Goal: Information Seeking & Learning: Check status

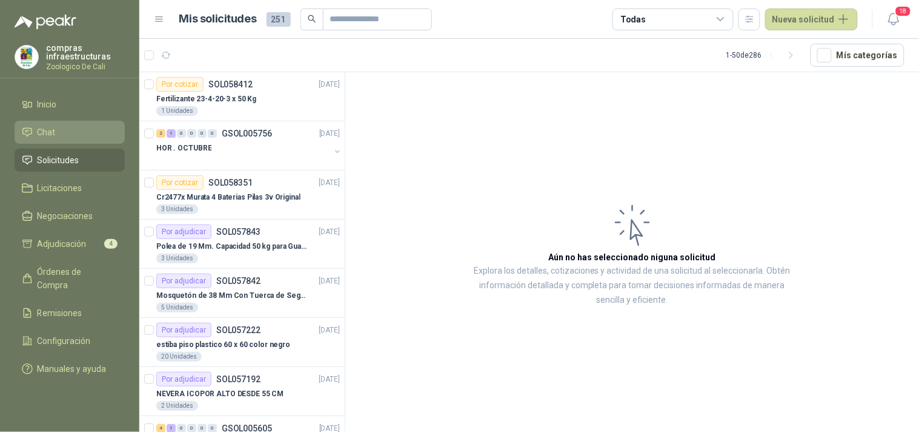
click at [76, 129] on li "Chat" at bounding box center [70, 131] width 96 height 13
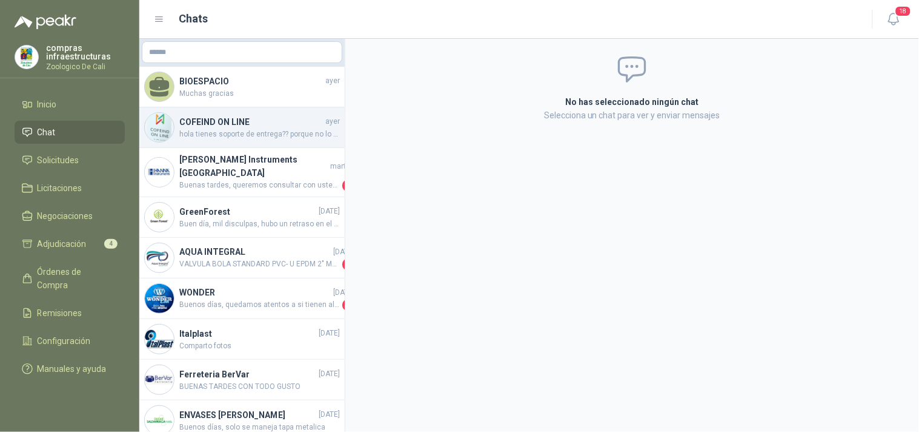
click at [246, 120] on h4 "COFEIND ON LINE" at bounding box center [251, 121] width 144 height 13
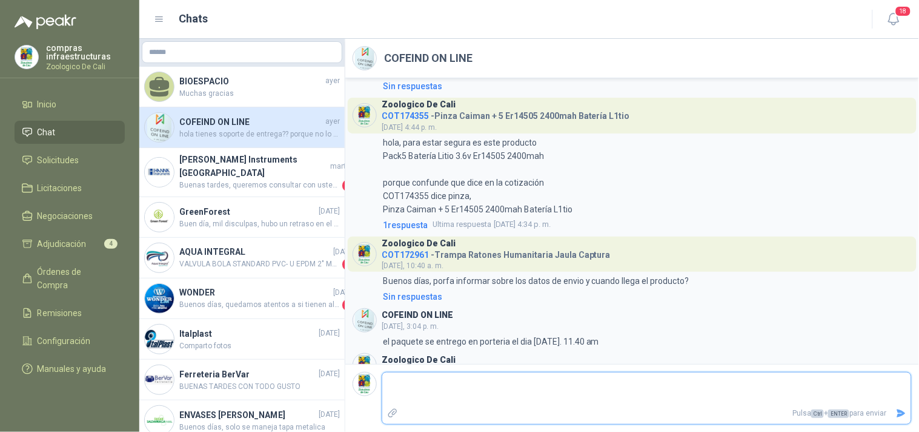
scroll to position [2507, 0]
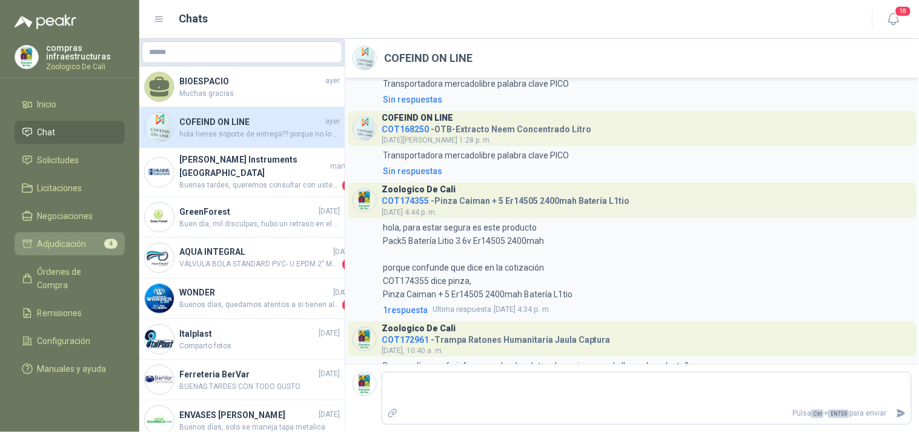
click at [82, 241] on span "Adjudicación" at bounding box center [62, 243] width 49 height 13
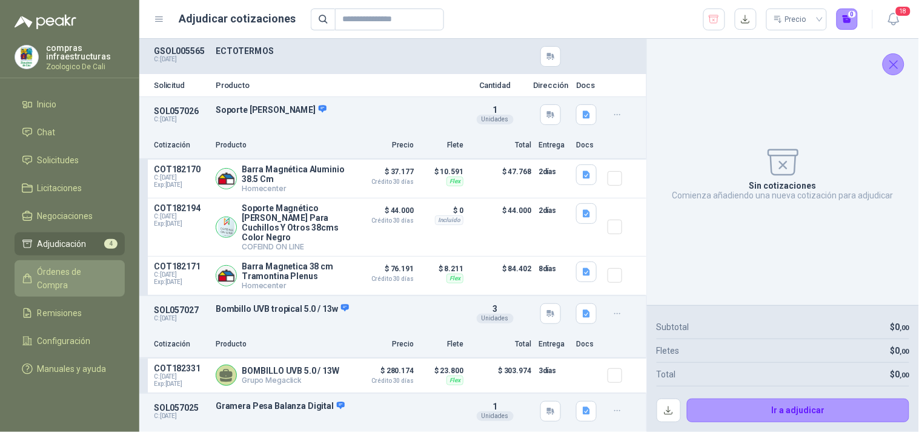
click at [97, 275] on span "Órdenes de Compra" at bounding box center [76, 278] width 76 height 27
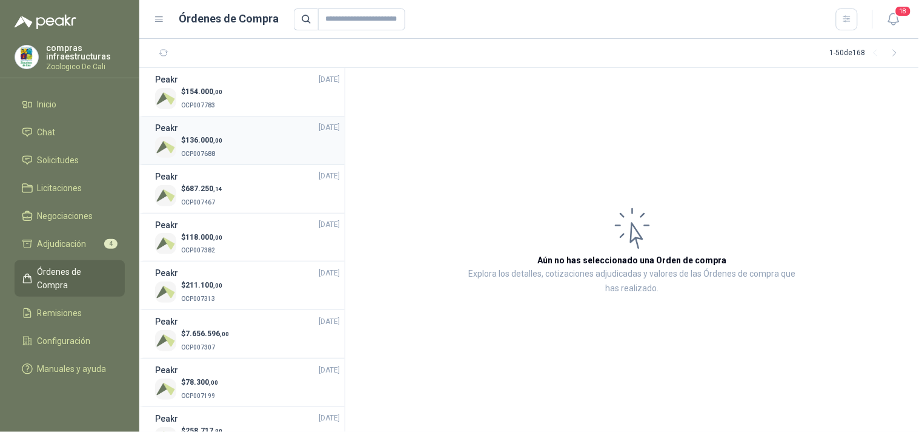
click at [235, 147] on div "$ 136.000 ,00 OCP007688" at bounding box center [247, 147] width 185 height 25
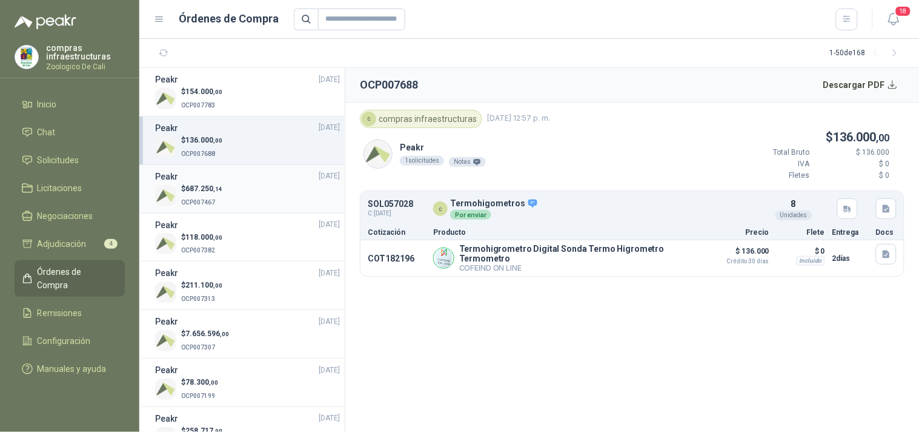
click at [244, 192] on div "$ 687.250 ,14 OCP007467" at bounding box center [247, 195] width 185 height 25
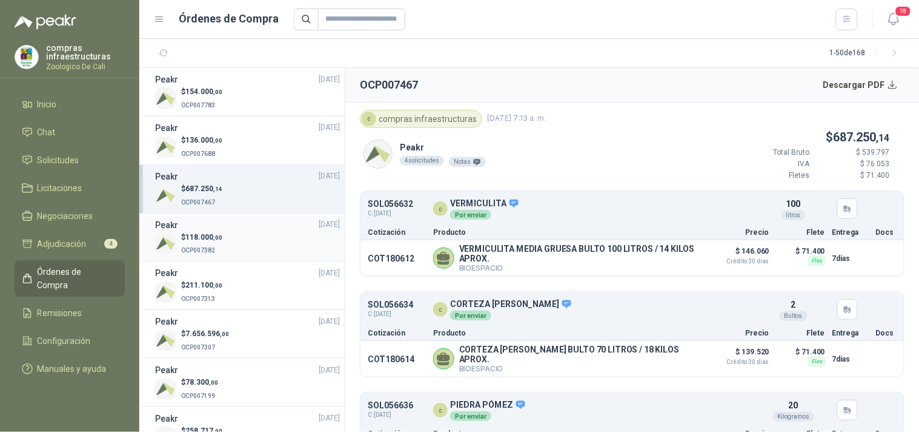
click at [225, 238] on div "$ 118.000 ,00 OCP007382" at bounding box center [247, 244] width 185 height 25
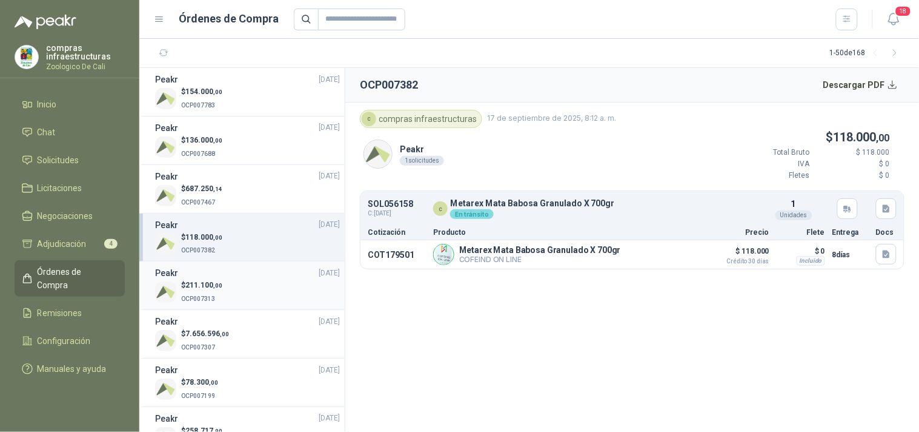
click at [208, 296] on span "OCP007313" at bounding box center [198, 298] width 34 height 7
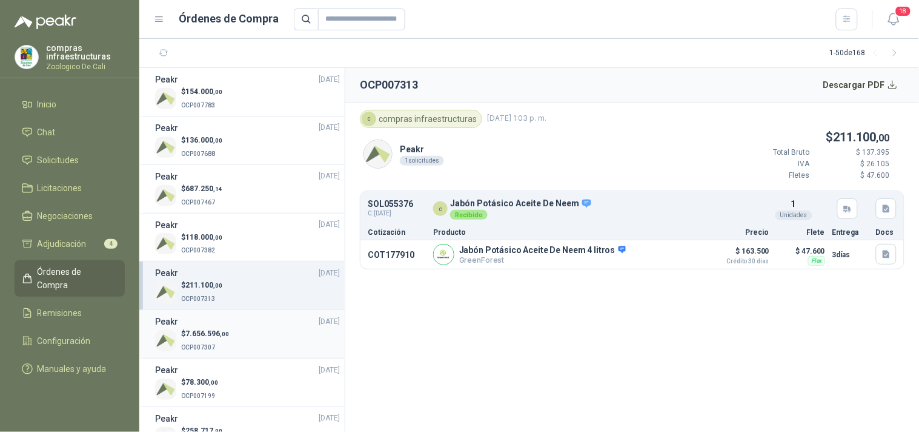
click at [245, 330] on div "$ 7.656.596 ,00 OCP007307" at bounding box center [247, 340] width 185 height 25
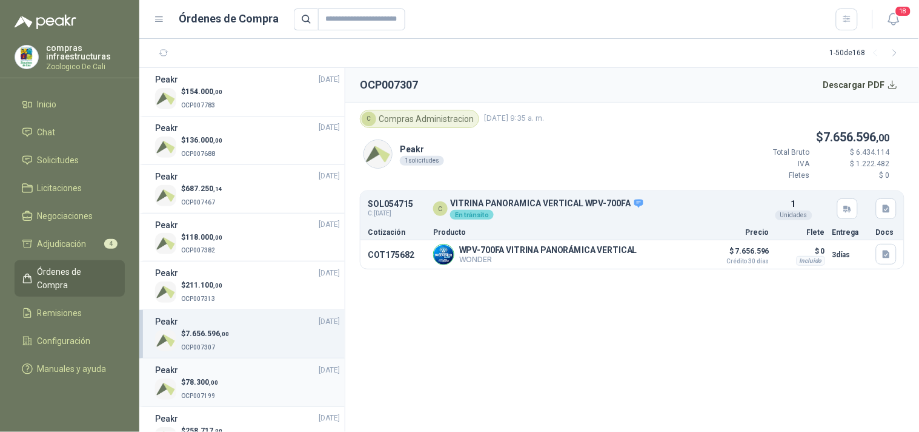
click at [259, 382] on div "$ 78.300 ,00 OCP007199" at bounding box center [247, 388] width 185 height 25
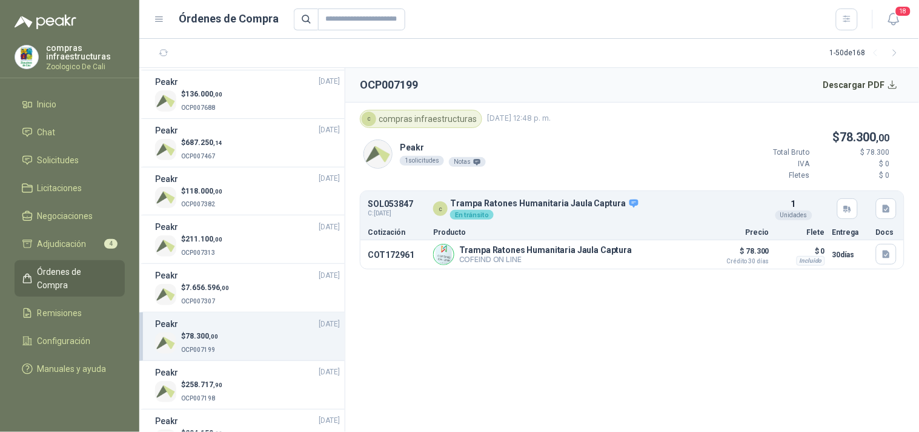
scroll to position [67, 0]
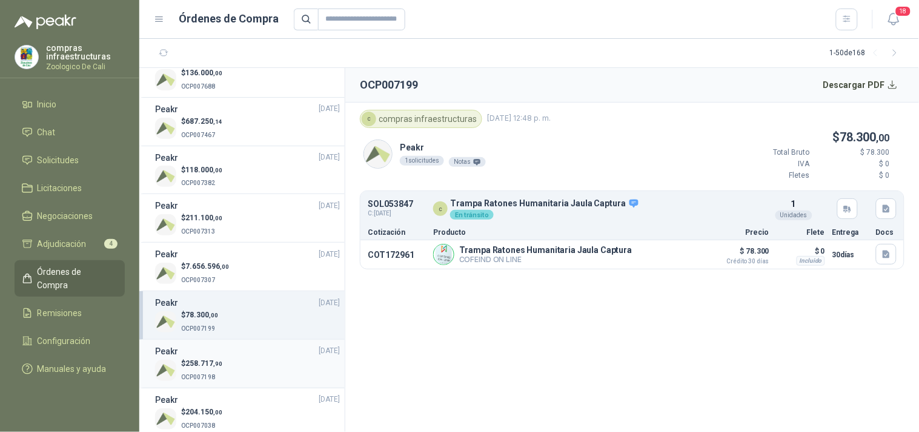
click at [245, 378] on div "$ 258.717 ,90 OCP007198" at bounding box center [247, 370] width 185 height 25
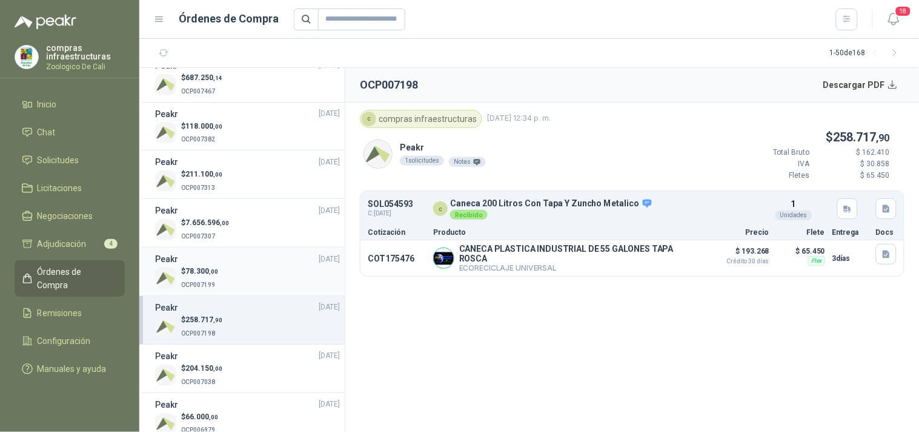
scroll to position [135, 0]
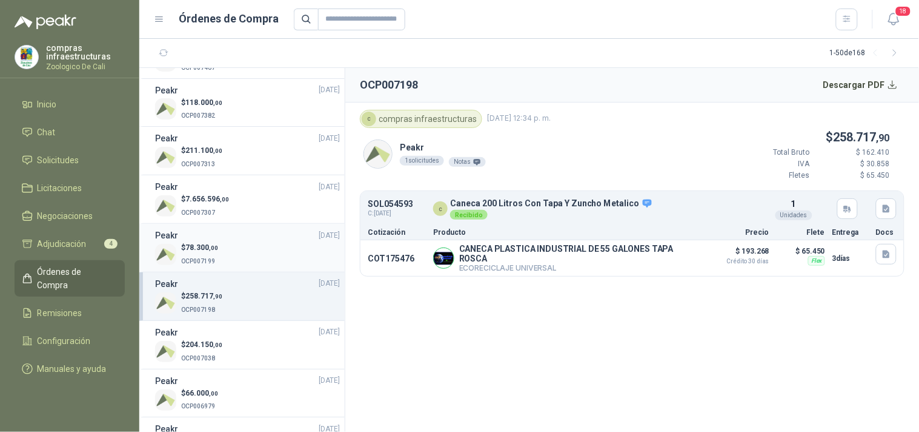
click at [240, 317] on li "Peakr [DATE] $ 258.717 ,90 OCP007198" at bounding box center [241, 296] width 205 height 48
click at [253, 329] on div "Peakr [DATE]" at bounding box center [247, 331] width 185 height 13
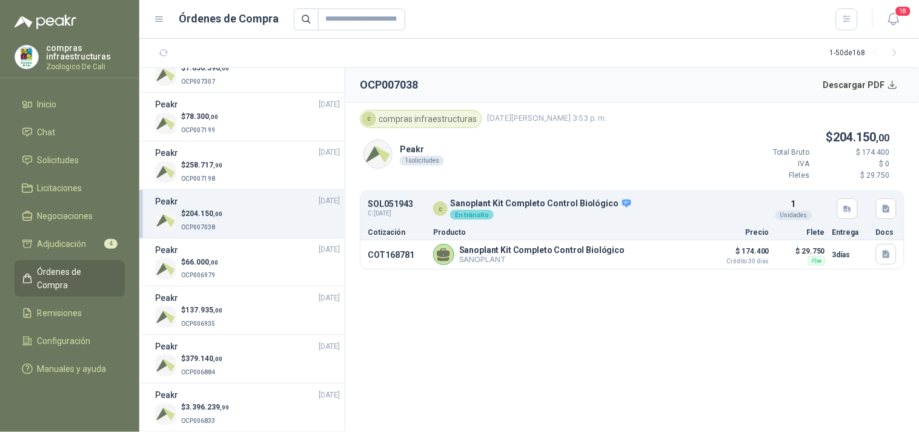
scroll to position [269, 0]
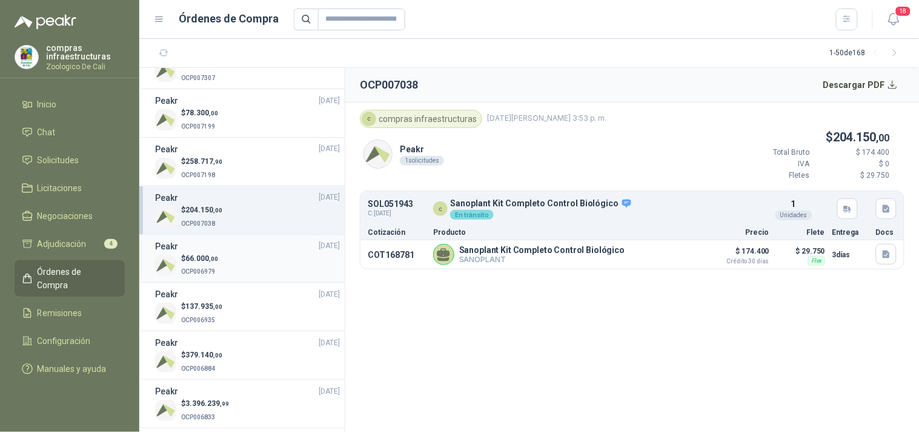
click at [216, 262] on p "$ 66.000 ,00" at bounding box center [199, 259] width 37 height 12
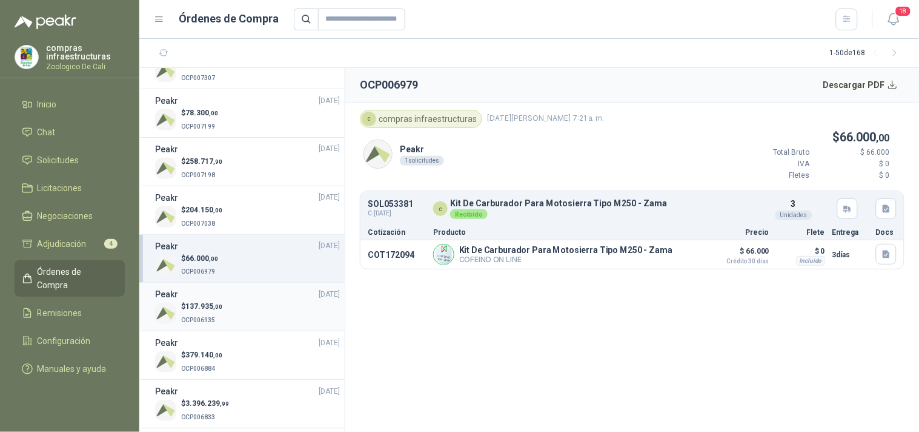
click at [242, 329] on li "Peakr [DATE] $ 137.935 ,00 OCP006935" at bounding box center [241, 306] width 205 height 48
click at [216, 318] on p "OCP006935" at bounding box center [201, 318] width 41 height 13
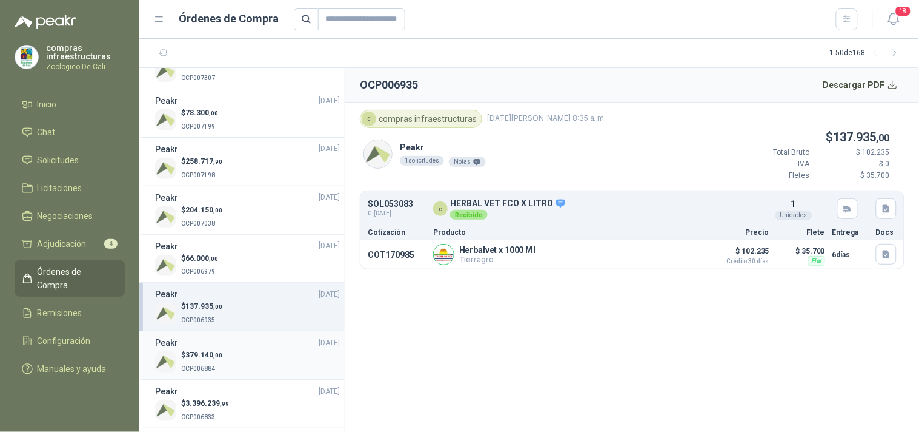
click at [215, 367] on p "OCP006884" at bounding box center [201, 367] width 41 height 13
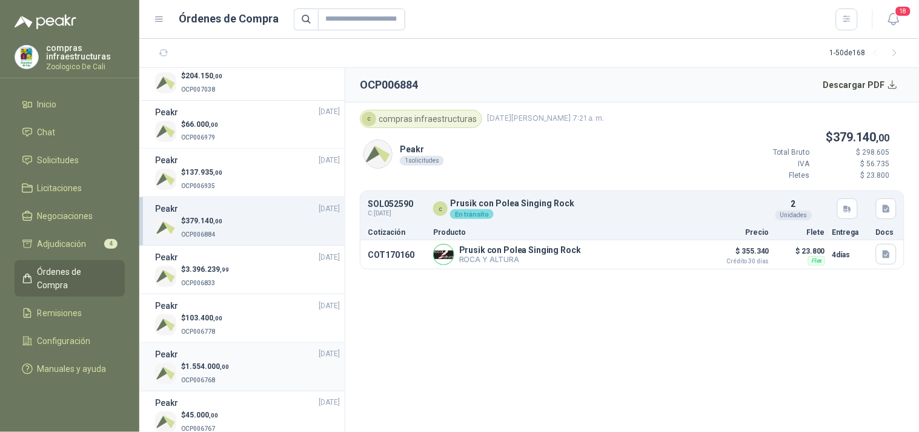
scroll to position [404, 0]
click at [217, 275] on p "OCP006833" at bounding box center [205, 281] width 48 height 13
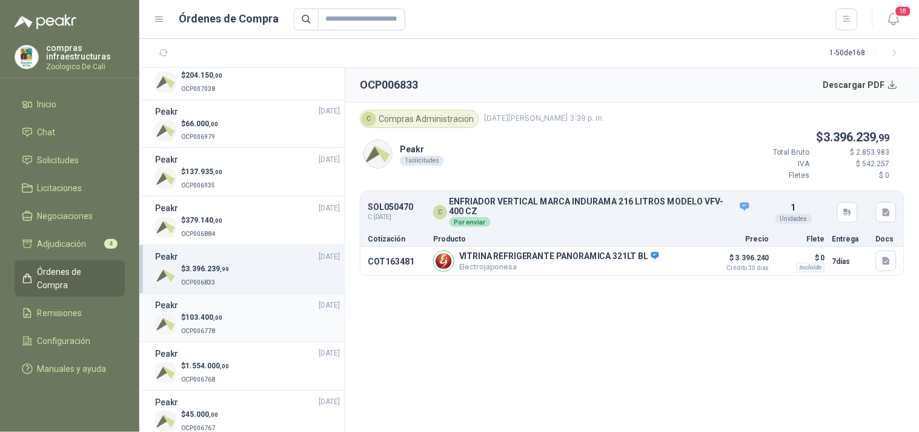
click at [223, 324] on div "$ 103.400 ,00 OCP006778" at bounding box center [247, 324] width 185 height 25
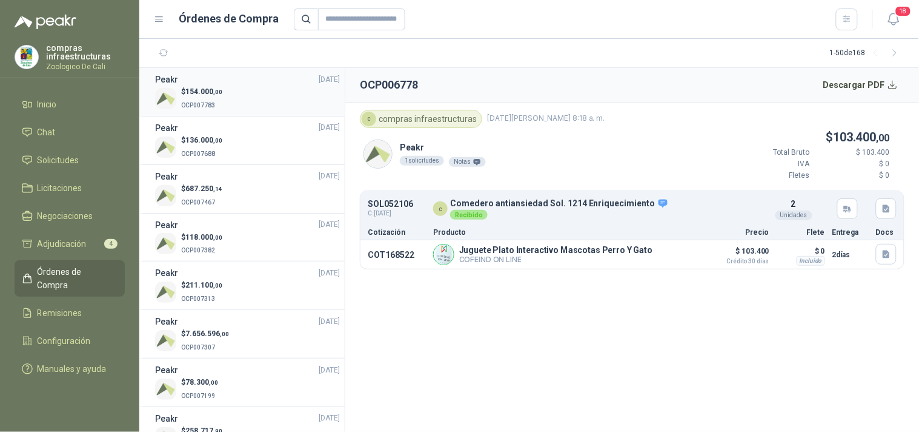
click at [222, 106] on div "$ 154.000 ,00 OCP007783" at bounding box center [247, 98] width 185 height 25
click at [231, 136] on div "$ 136.000 ,00 OCP007688" at bounding box center [247, 147] width 185 height 25
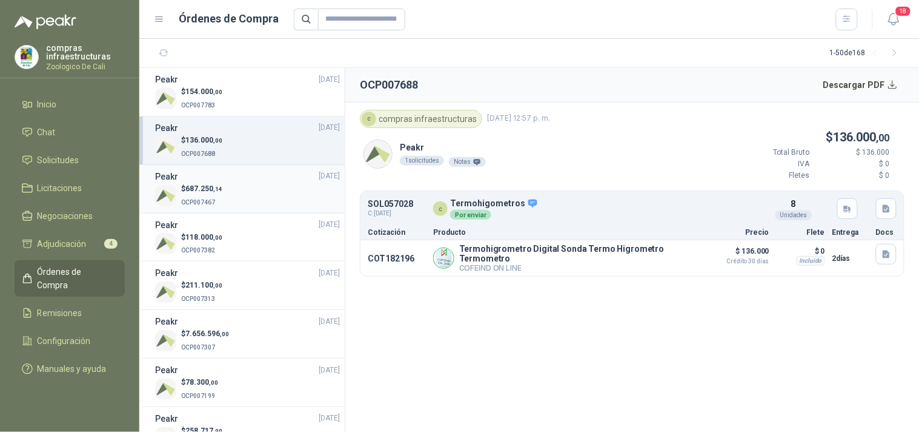
click at [237, 168] on li "Peakr [DATE] $ 687.250 ,14 OCP007467" at bounding box center [241, 189] width 205 height 48
click at [239, 197] on div "$ 687.250 ,14 OCP007467" at bounding box center [247, 195] width 185 height 25
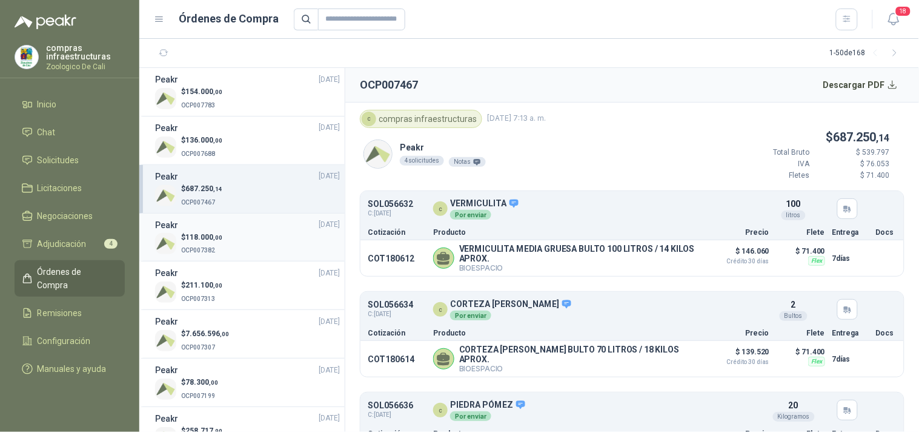
click at [238, 235] on div "$ 118.000 ,00 OCP007382" at bounding box center [247, 244] width 185 height 25
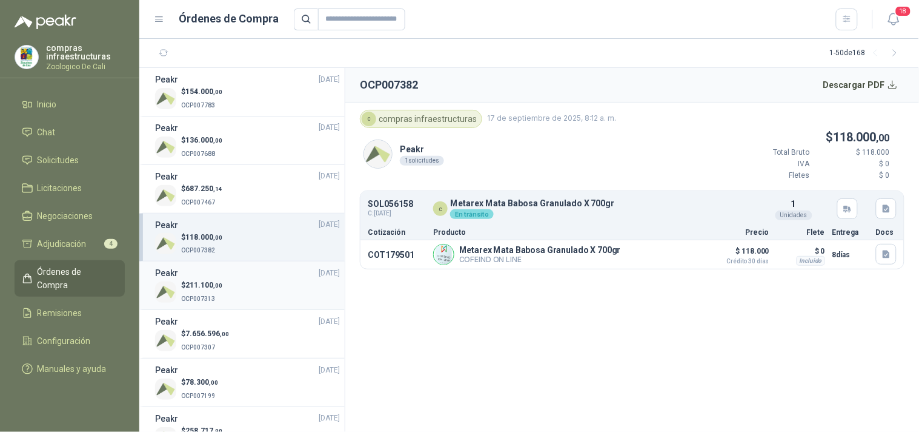
click at [237, 272] on div "Peakr [DATE]" at bounding box center [247, 272] width 185 height 13
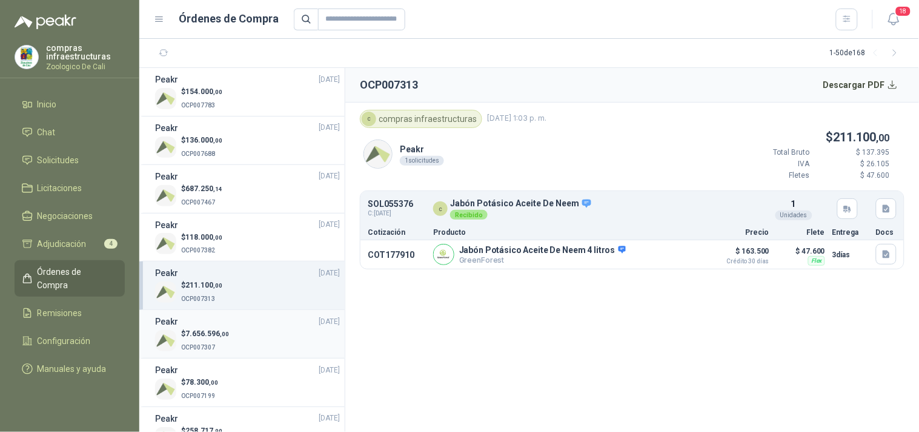
click at [219, 336] on span "7.656.596 ,00" at bounding box center [207, 333] width 44 height 8
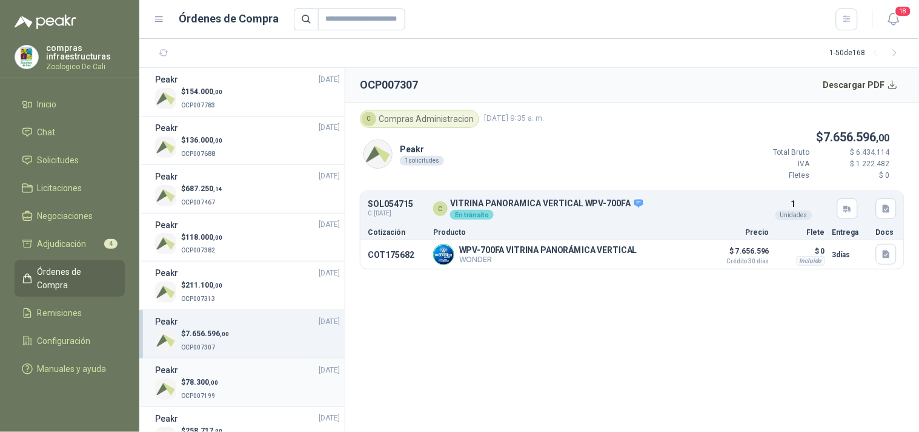
click at [219, 376] on div "$ 78.300 ,00 OCP007199" at bounding box center [247, 388] width 185 height 25
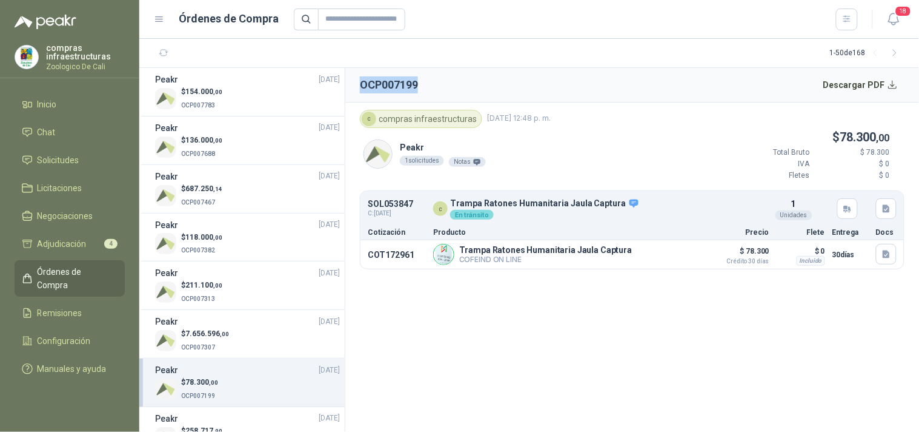
drag, startPoint x: 427, startPoint y: 85, endPoint x: 358, endPoint y: 77, distance: 69.6
click at [358, 77] on header "OCP007199 Descargar PDF" at bounding box center [632, 85] width 574 height 35
copy h2 "OCP007199"
click at [719, 210] on button "Detalles" at bounding box center [721, 209] width 57 height 16
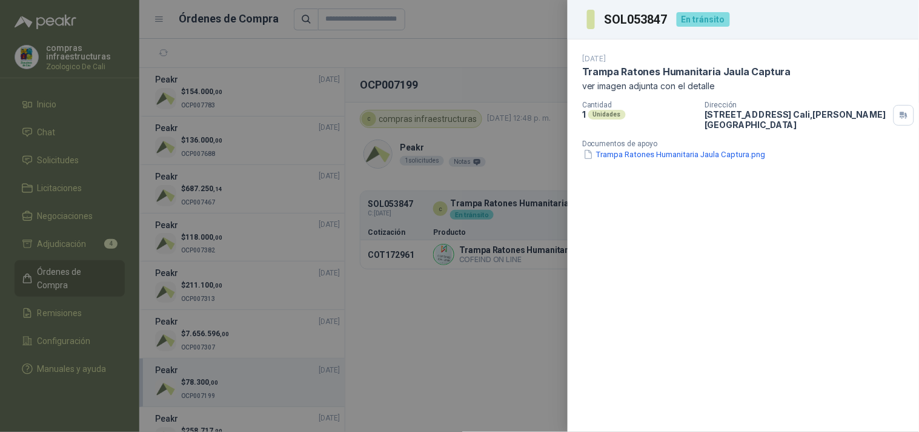
click at [383, 305] on div at bounding box center [459, 216] width 919 height 432
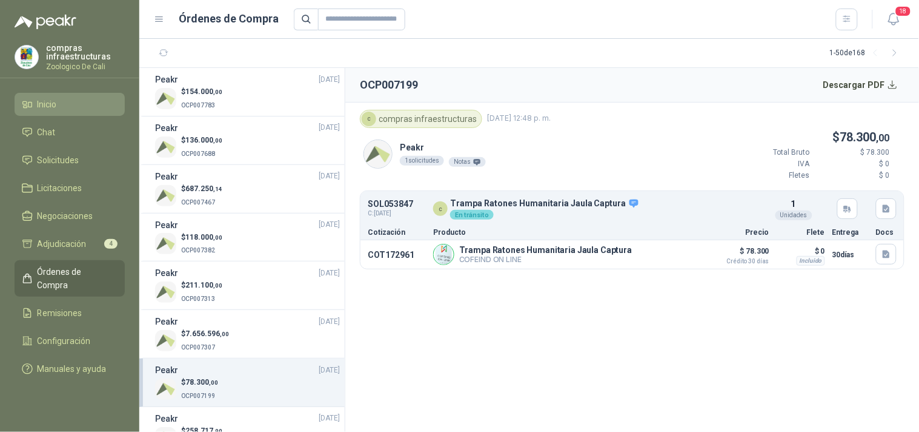
click at [82, 107] on li "Inicio" at bounding box center [70, 104] width 96 height 13
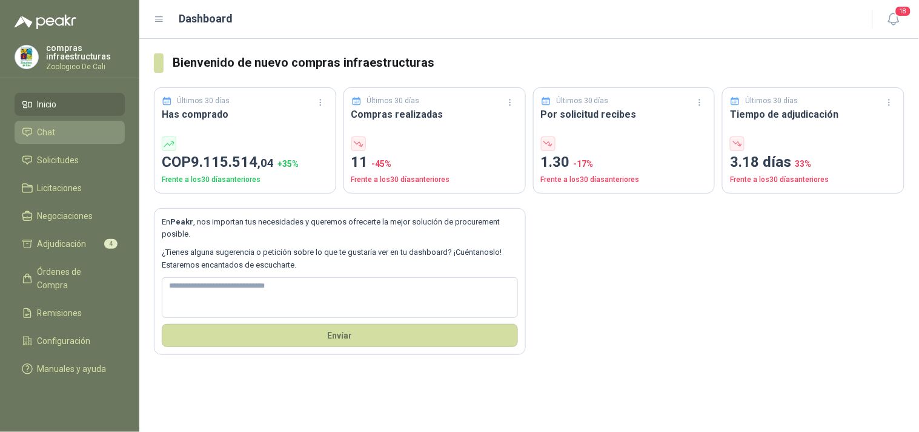
click at [79, 138] on li "Chat" at bounding box center [70, 131] width 96 height 13
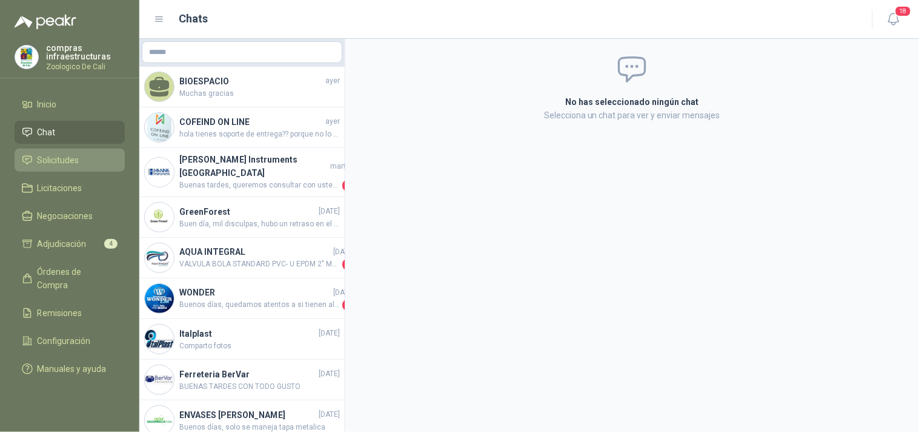
click at [85, 153] on li "Solicitudes" at bounding box center [70, 159] width 96 height 13
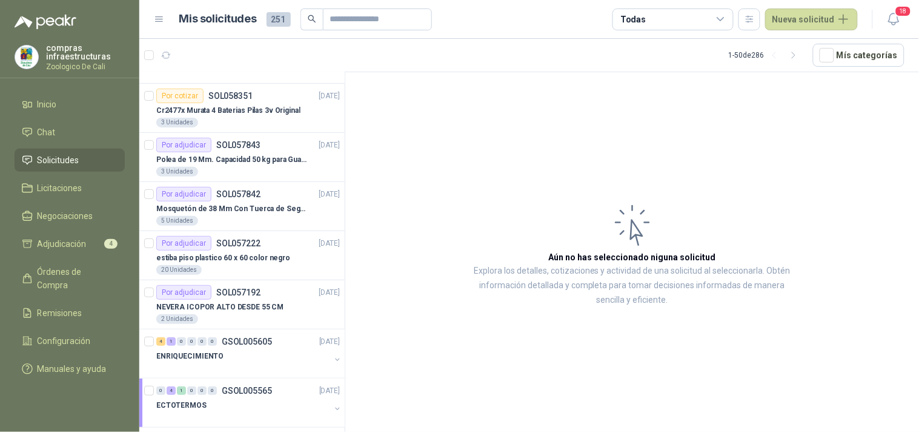
scroll to position [164, 0]
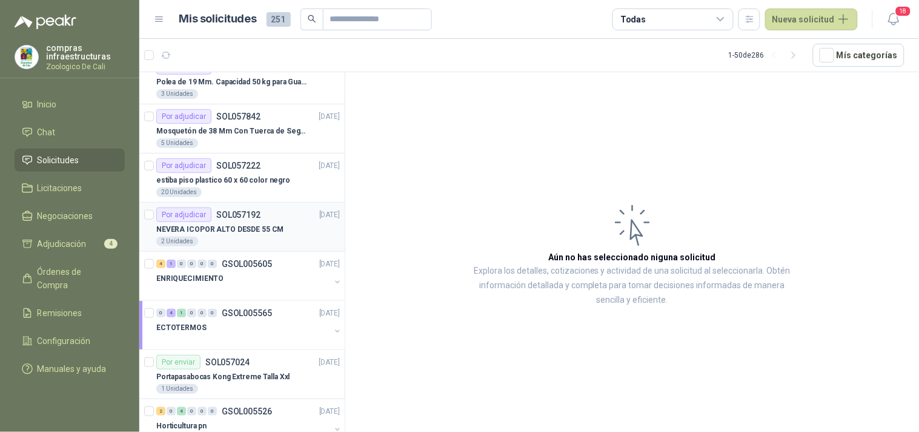
click at [291, 232] on div "NEVERA ICOPOR ALTO DESDE 55 CM" at bounding box center [248, 229] width 184 height 15
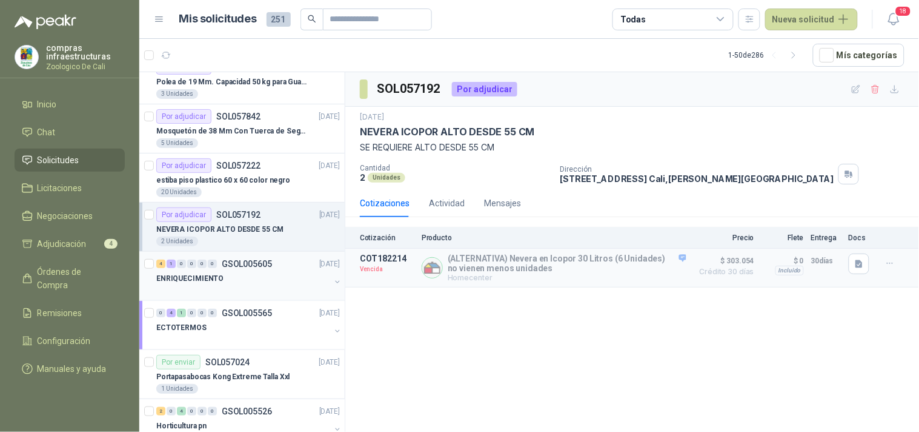
click at [284, 271] on div "ENRIQUECIMIENTO" at bounding box center [243, 278] width 174 height 15
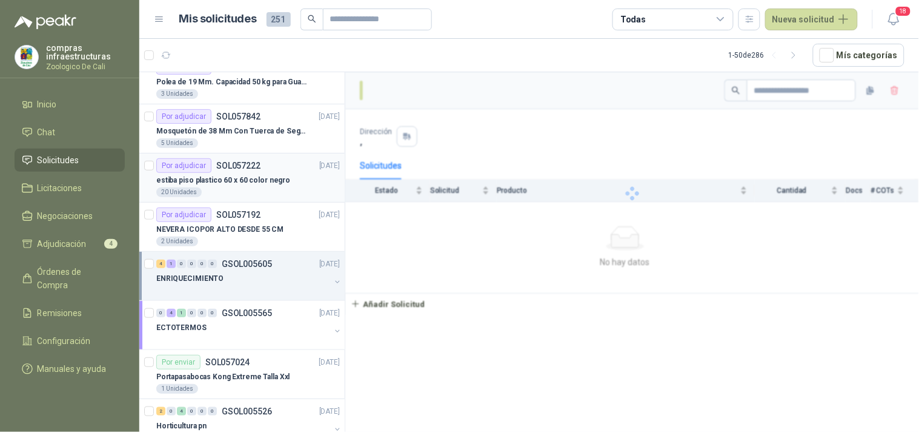
click at [279, 176] on p "estiba piso plastico 60 x 60 color negro" at bounding box center [223, 181] width 134 height 12
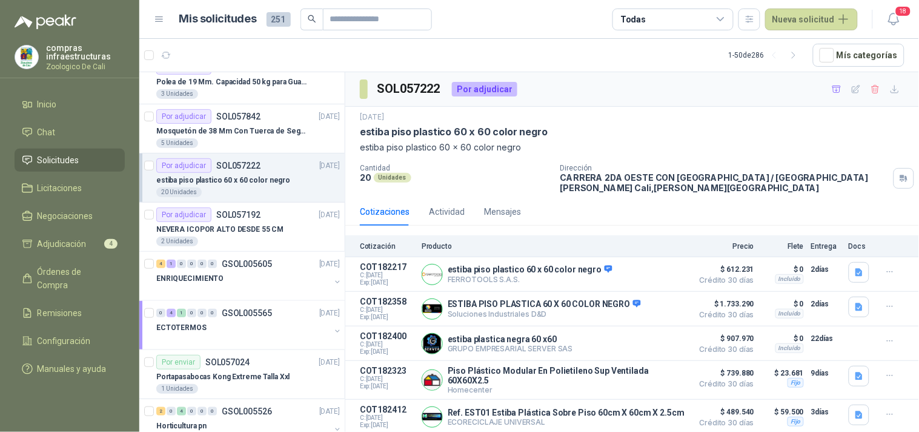
click at [701, 222] on div "Cotizaciones Actividad Mensajes" at bounding box center [632, 212] width 545 height 28
click at [540, 408] on p "Ref. EST01 Estiba Plástica Sobre Piso 60cm X 60cm X 2.5cm" at bounding box center [566, 412] width 237 height 10
